Goal: Transaction & Acquisition: Purchase product/service

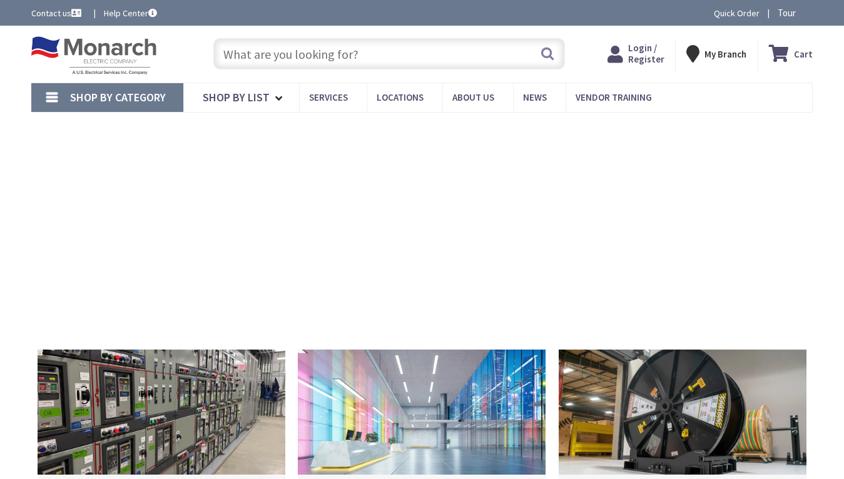
type input "Veterans Dr, [GEOGRAPHIC_DATA], [GEOGRAPHIC_DATA]"
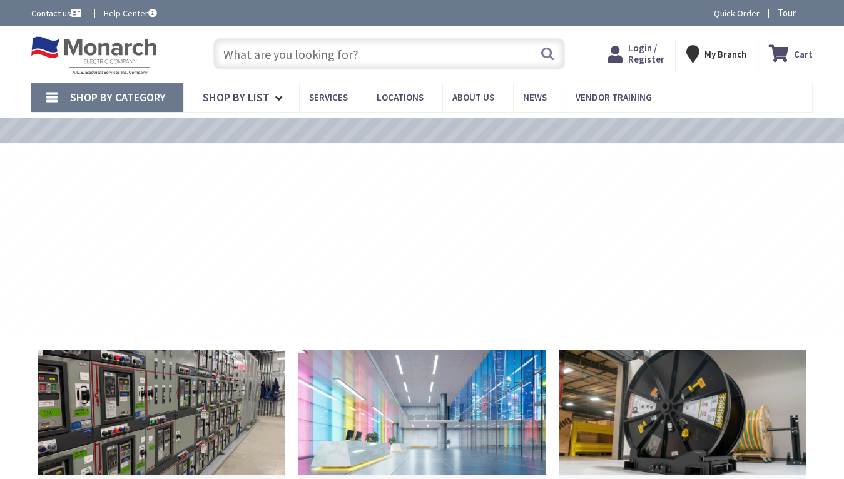
click at [356, 53] on input "text" at bounding box center [388, 53] width 351 height 31
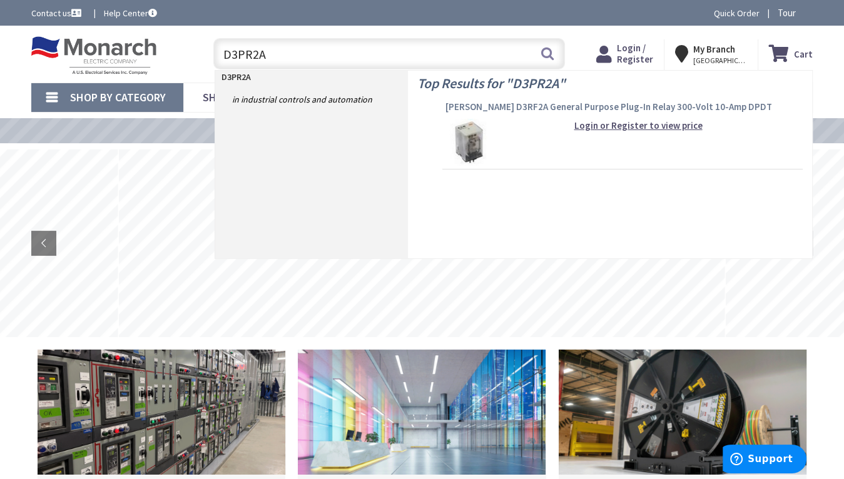
type input "D3PR2A"
click at [552, 102] on span "[PERSON_NAME] D3RF2A General Purpose Plug-In Relay 300-Volt 10-Amp DPDT" at bounding box center [622, 107] width 354 height 13
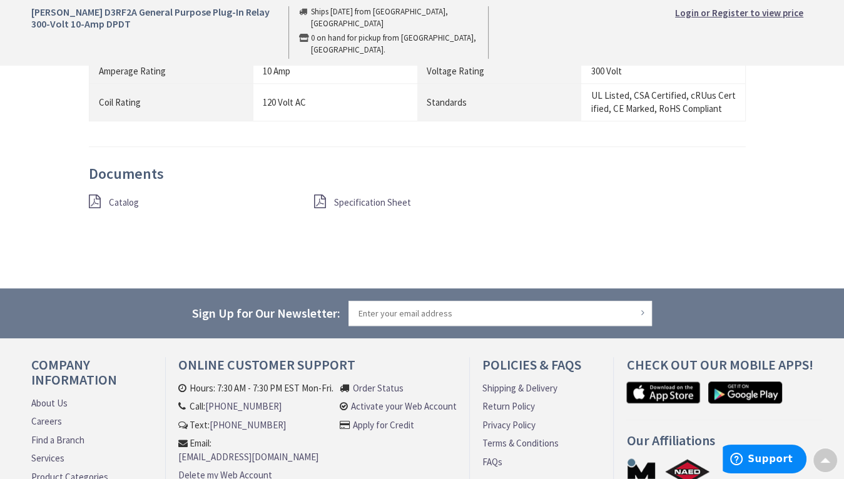
scroll to position [938, 0]
click at [116, 198] on span "Catalog" at bounding box center [124, 202] width 30 height 12
click at [361, 200] on span "Specification Sheet" at bounding box center [372, 202] width 77 height 12
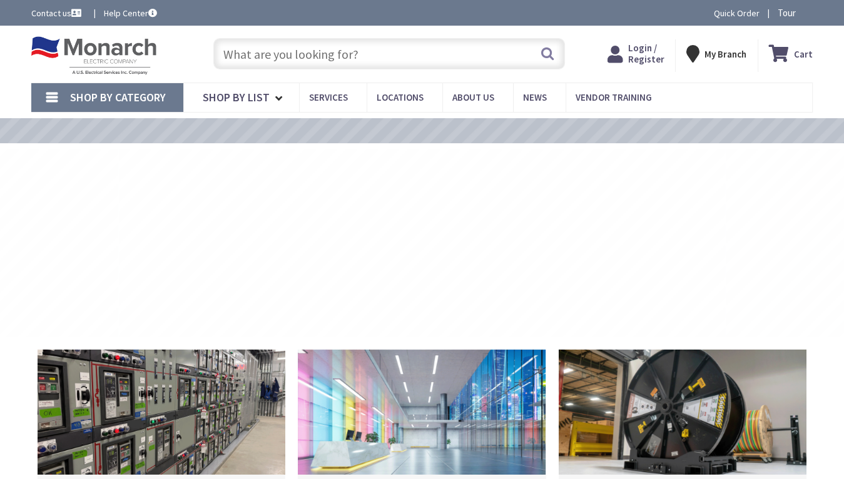
click at [336, 51] on input "text" at bounding box center [388, 53] width 351 height 31
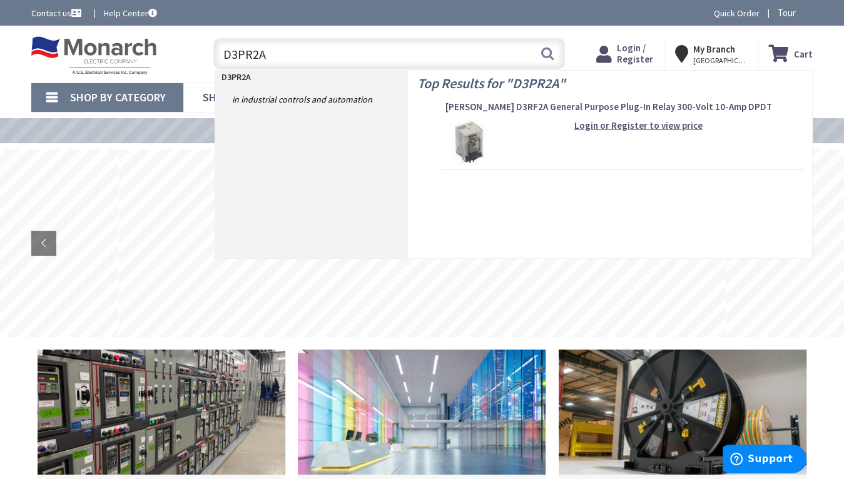
drag, startPoint x: 285, startPoint y: 50, endPoint x: 207, endPoint y: 50, distance: 77.5
click at [207, 50] on div "D3PR2A D3PR2A Search" at bounding box center [385, 53] width 357 height 40
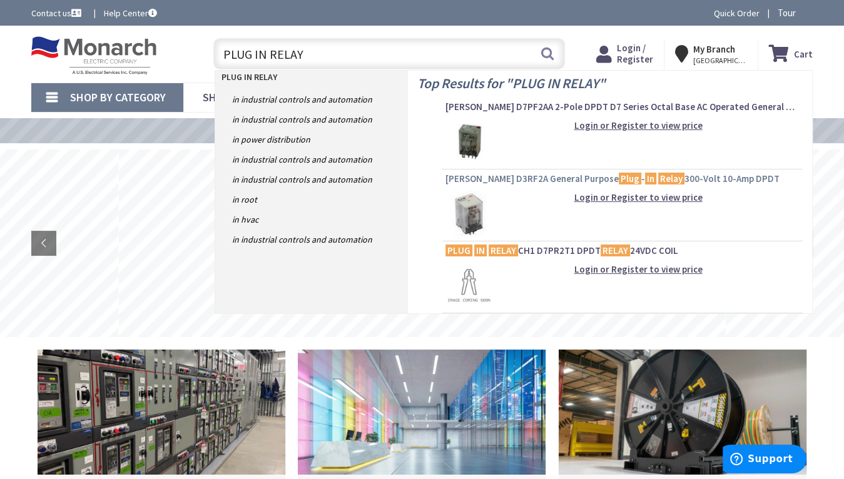
type input "PLUG IN RELAY"
click at [499, 178] on span "[PERSON_NAME] D3RF2A General Purpose Plug - In Relay 300-Volt 10-Amp DPDT" at bounding box center [622, 179] width 354 height 13
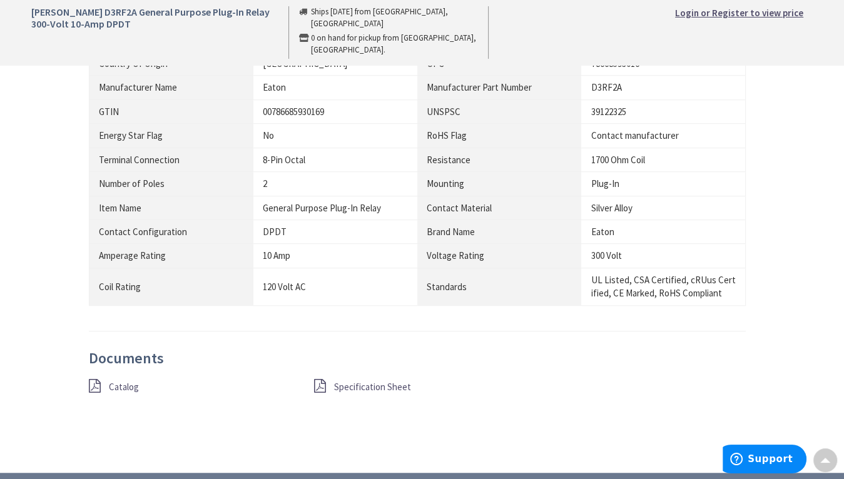
scroll to position [750, 0]
